Goal: Task Accomplishment & Management: Use online tool/utility

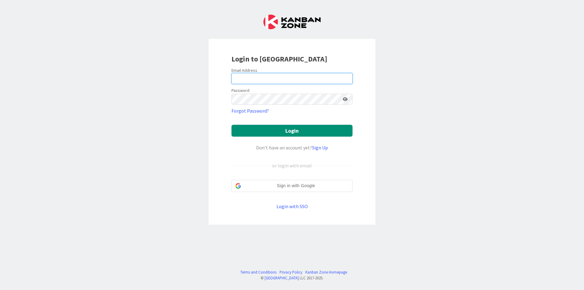
click at [293, 82] on input "email" at bounding box center [291, 78] width 121 height 11
type input "[EMAIL_ADDRESS][DOMAIN_NAME]"
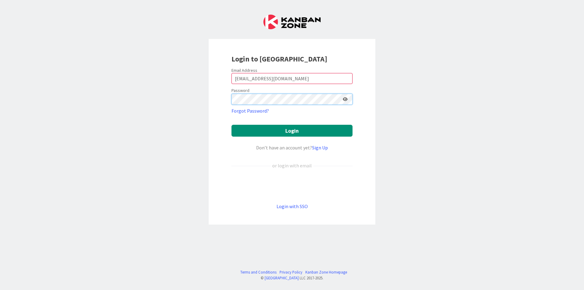
click at [231, 125] on button "Login" at bounding box center [291, 131] width 121 height 12
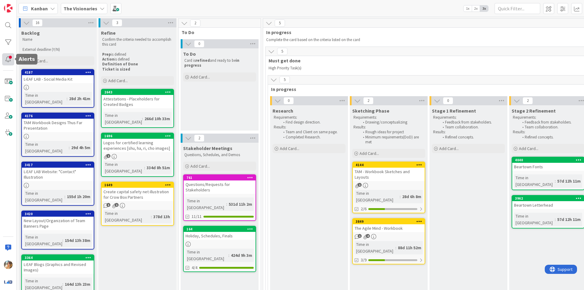
click at [14, 60] on div at bounding box center [15, 59] width 2 height 4
click at [8, 58] on div at bounding box center [8, 59] width 12 height 12
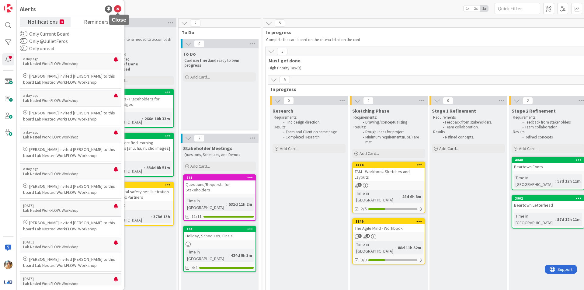
click at [116, 8] on icon at bounding box center [117, 8] width 7 height 7
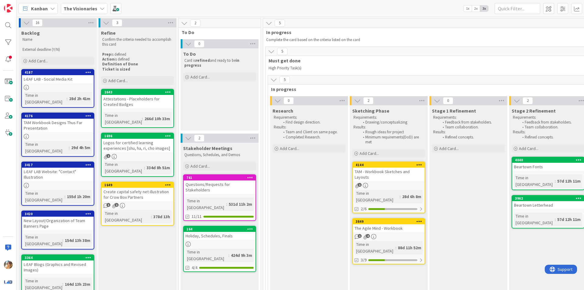
click at [386, 175] on div "TAM - Workbook Sketches and Layouts" at bounding box center [389, 174] width 72 height 13
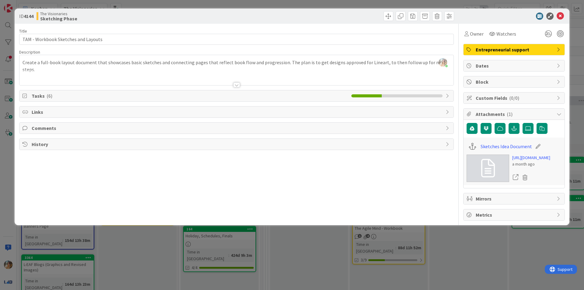
click at [422, 262] on div "ID 4144 The Visionaries Sketching Phase Title 35 / 128 TAM - Workbook Sketches …" at bounding box center [292, 145] width 584 height 290
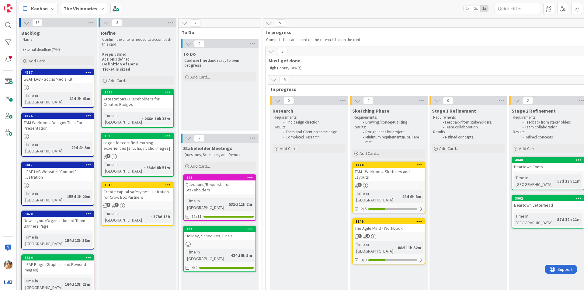
click at [391, 234] on div "1 4" at bounding box center [389, 236] width 72 height 5
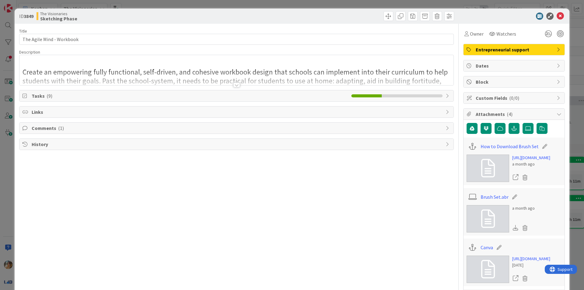
click at [233, 82] on div at bounding box center [236, 84] width 7 height 5
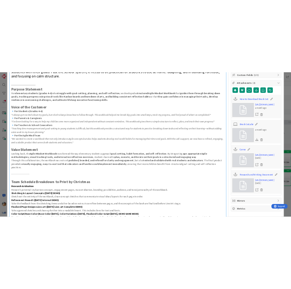
scroll to position [30, 0]
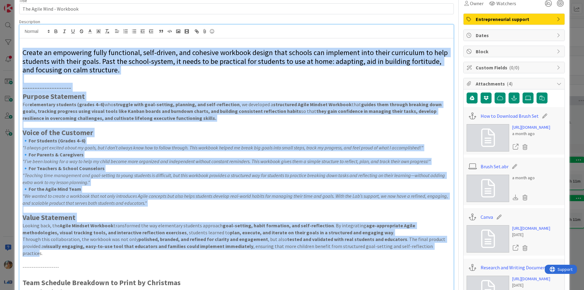
drag, startPoint x: 414, startPoint y: 238, endPoint x: 23, endPoint y: 53, distance: 431.9
click at [23, 53] on div "Create an empowering fully functional, self-driven, and cohesive workbook desig…" at bounding box center [236, 214] width 434 height 352
copy div "Loremi do sitametcon adipi elitseddoe, temp-incidi, utl etdolore magnaali enima…"
